Goal: Find specific page/section: Find specific page/section

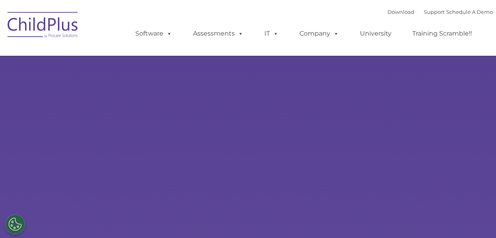
select select "MEDIUM"
type input ""
click at [55, 28] on img at bounding box center [43, 25] width 79 height 39
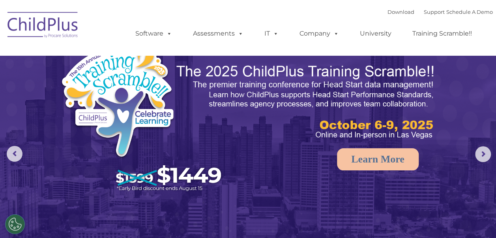
select select "MEDIUM"
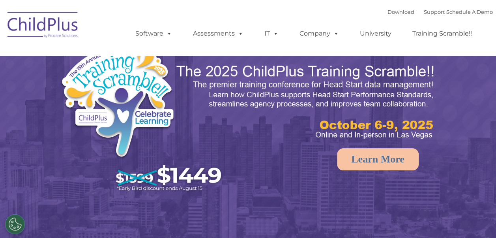
select select "MEDIUM"
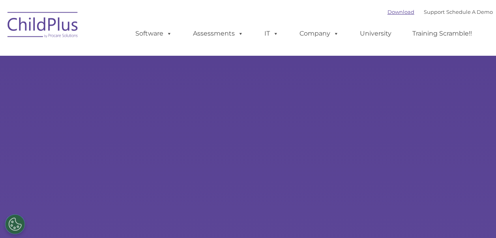
type input ""
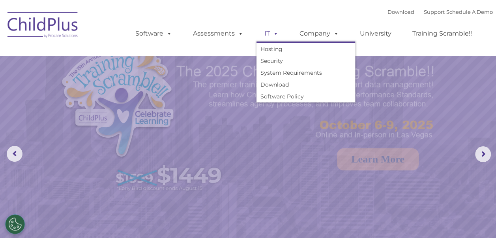
select select "MEDIUM"
